Goal: Task Accomplishment & Management: Complete application form

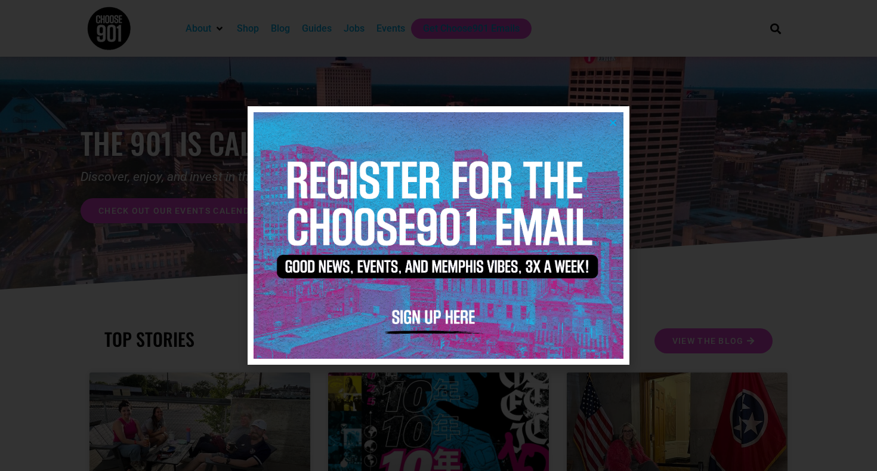
click at [389, 81] on div at bounding box center [438, 235] width 877 height 471
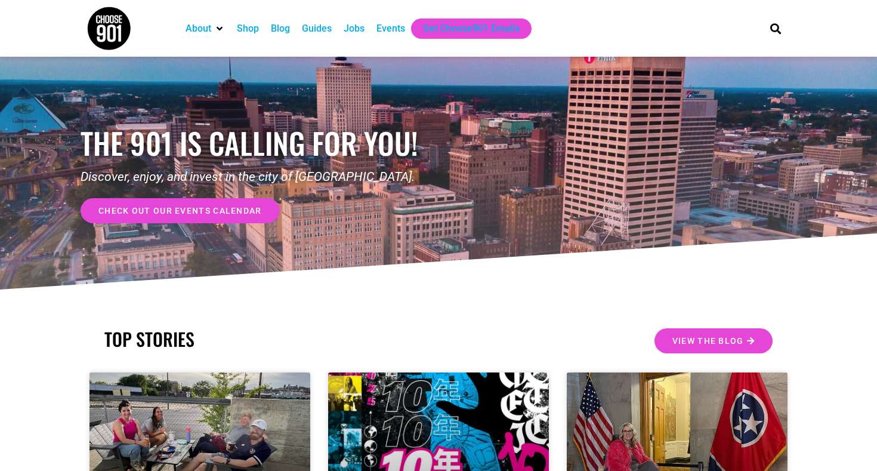
click at [358, 31] on div "Jobs" at bounding box center [354, 28] width 21 height 14
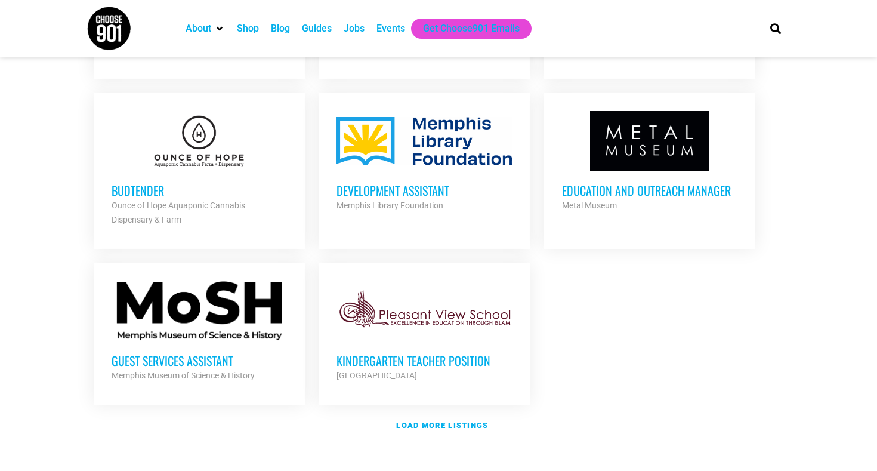
scroll to position [1310, 0]
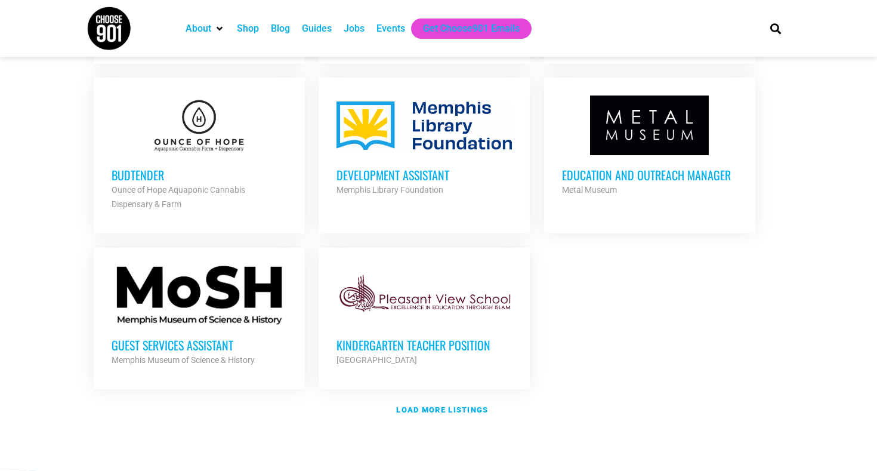
click at [128, 170] on h3 "Budtender" at bounding box center [199, 175] width 175 height 16
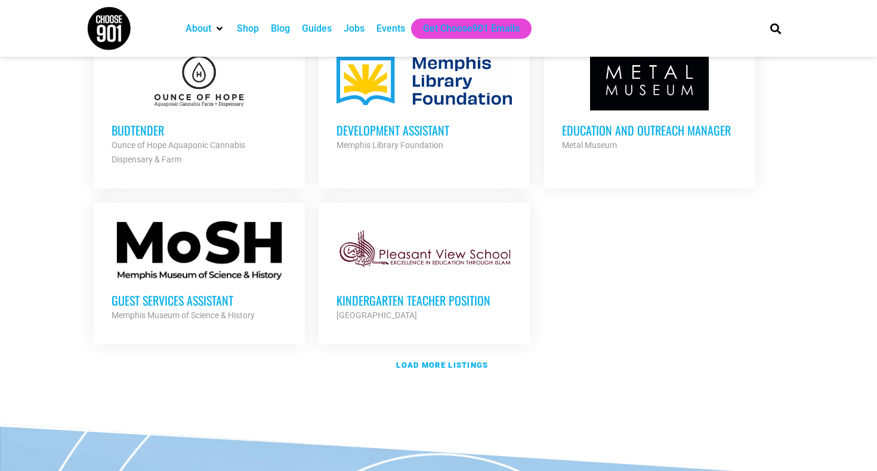
scroll to position [1368, 0]
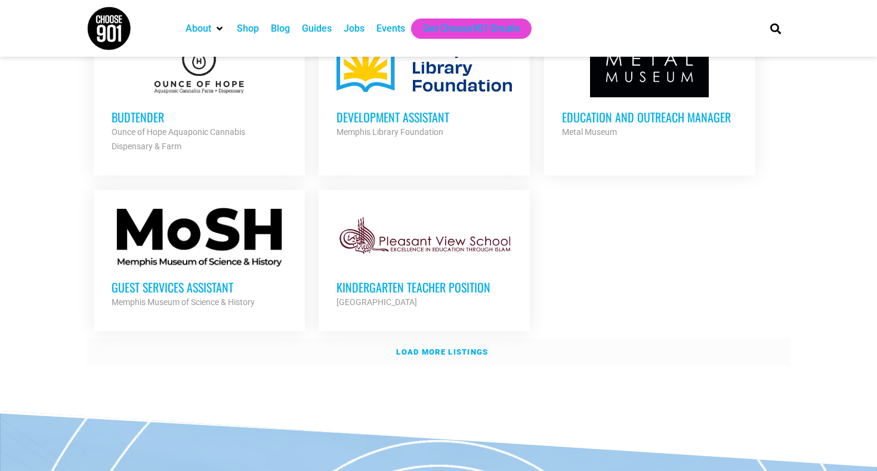
click at [450, 352] on link "Load more listings" at bounding box center [439, 351] width 704 height 27
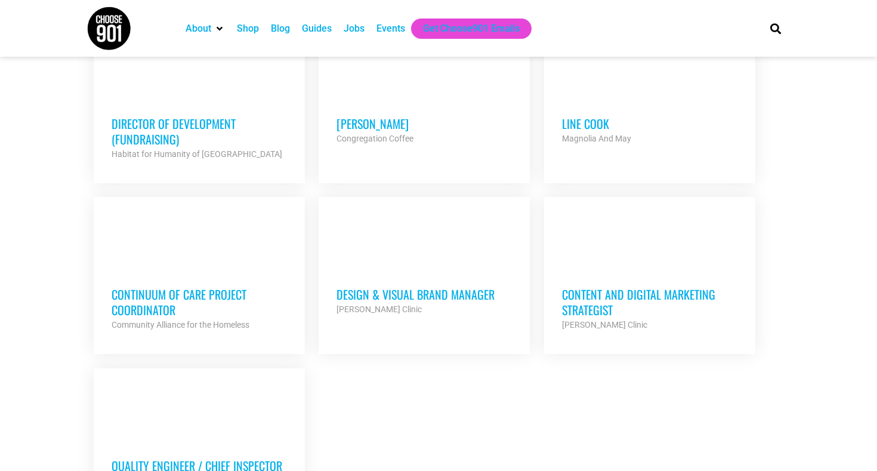
scroll to position [2416, 0]
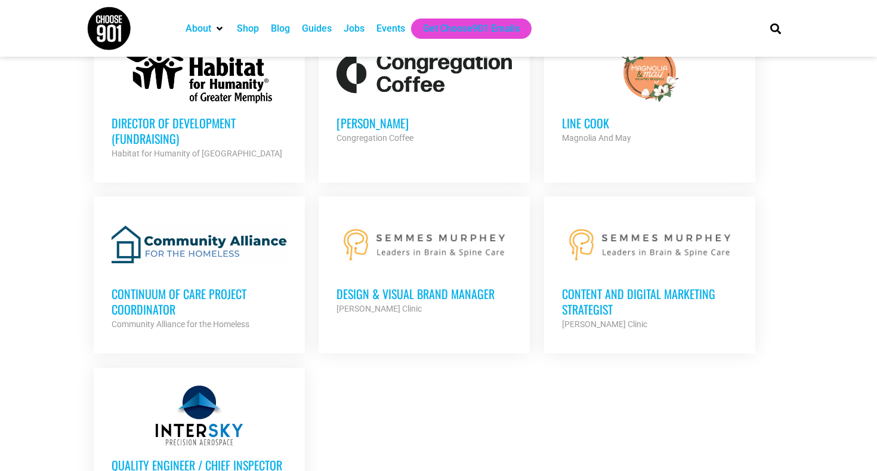
click at [455, 286] on h3 "Design & Visual Brand Manager" at bounding box center [424, 294] width 175 height 16
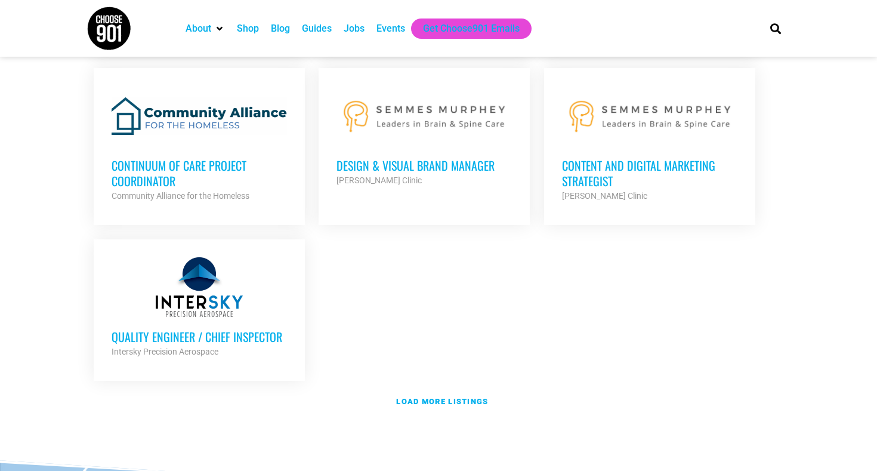
scroll to position [2546, 0]
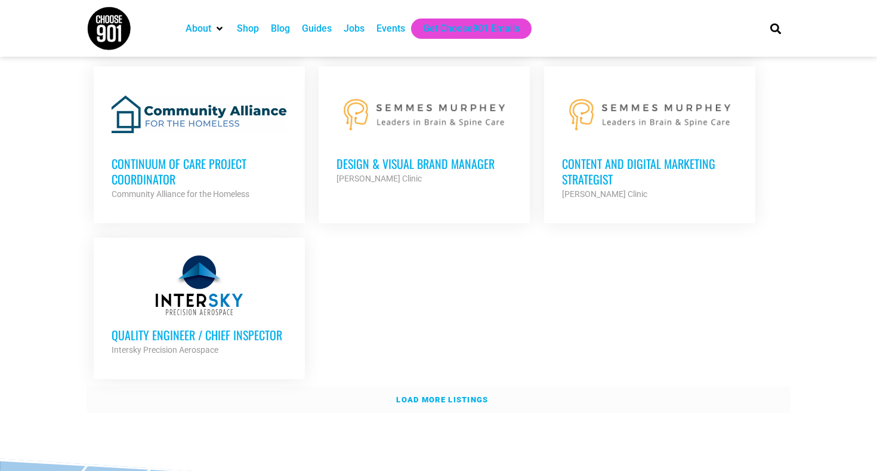
click at [421, 386] on link "Load more listings" at bounding box center [439, 399] width 704 height 27
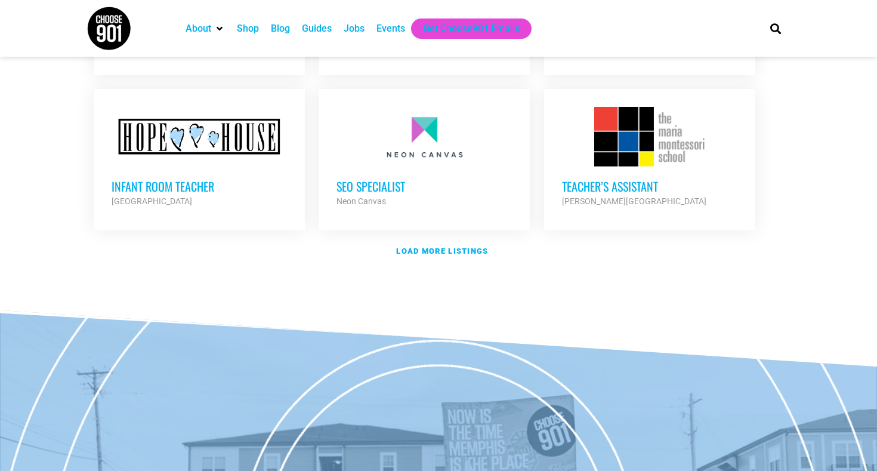
scroll to position [3771, 0]
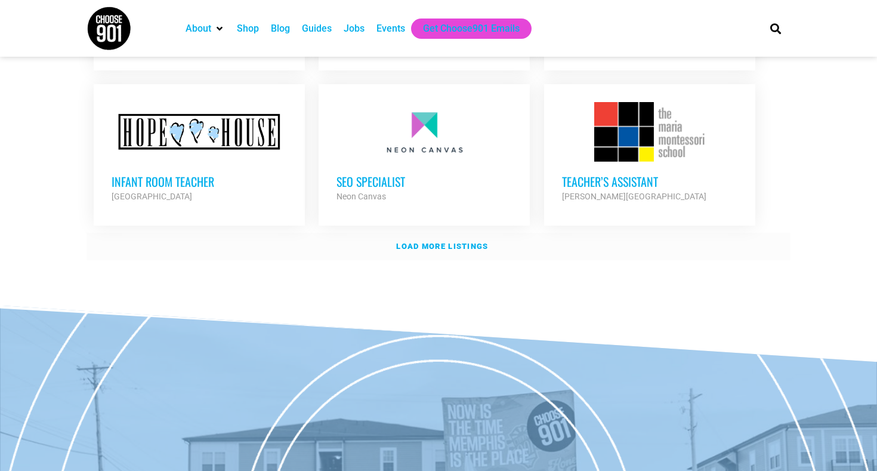
click at [441, 242] on strong "Load more listings" at bounding box center [442, 246] width 92 height 9
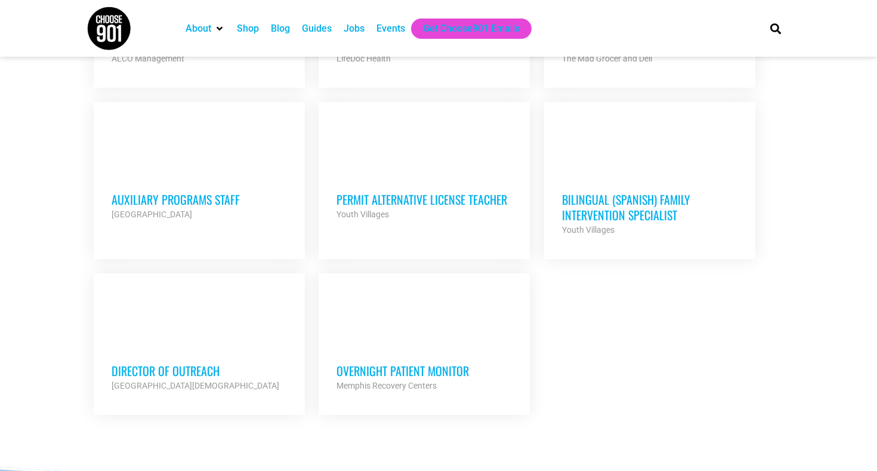
scroll to position [4751, 0]
